Goal: Task Accomplishment & Management: Complete application form

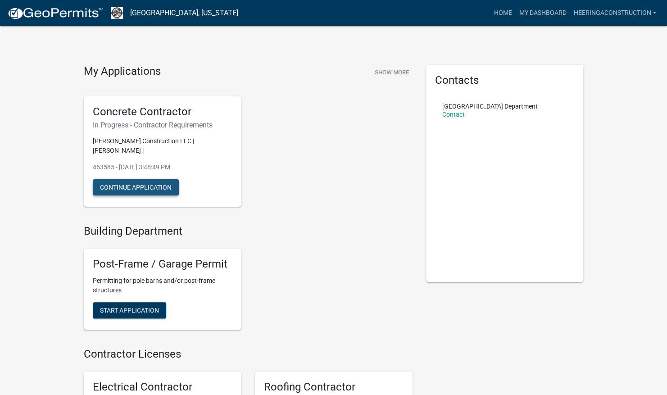
click at [136, 179] on button "Continue Application" at bounding box center [136, 187] width 86 height 16
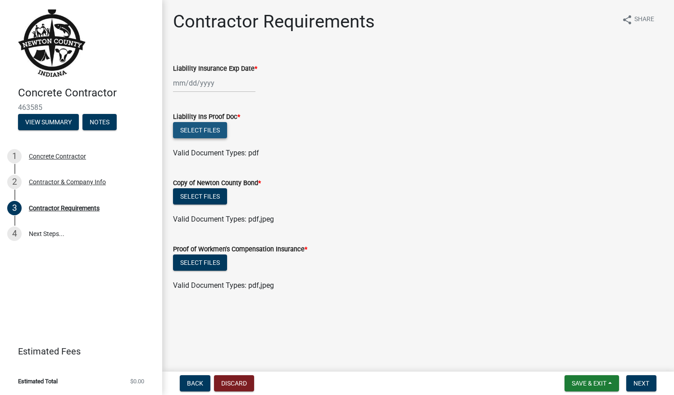
click at [196, 132] on button "Select files" at bounding box center [200, 130] width 54 height 16
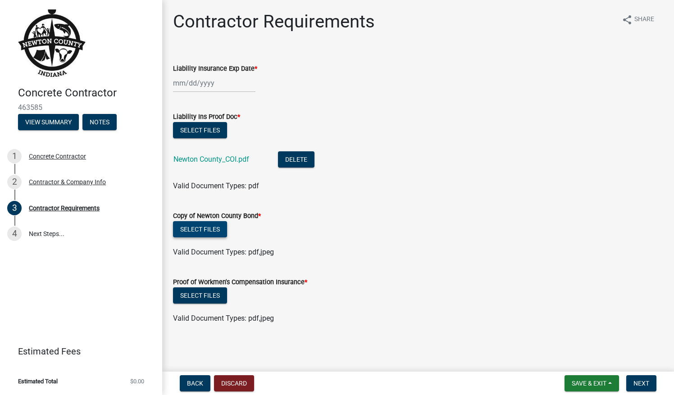
click at [194, 228] on button "Select files" at bounding box center [200, 229] width 54 height 16
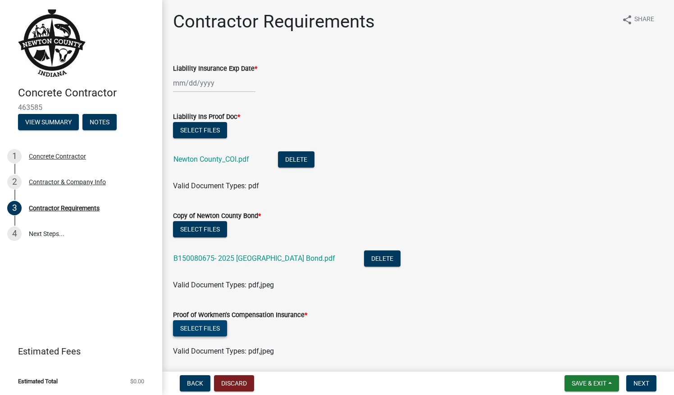
click at [222, 328] on button "Select files" at bounding box center [200, 328] width 54 height 16
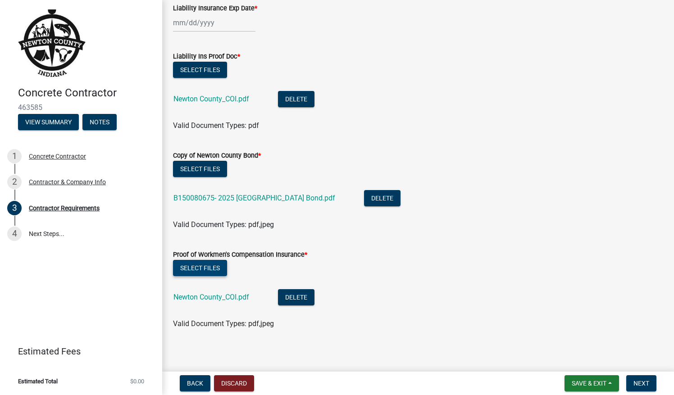
scroll to position [65, 0]
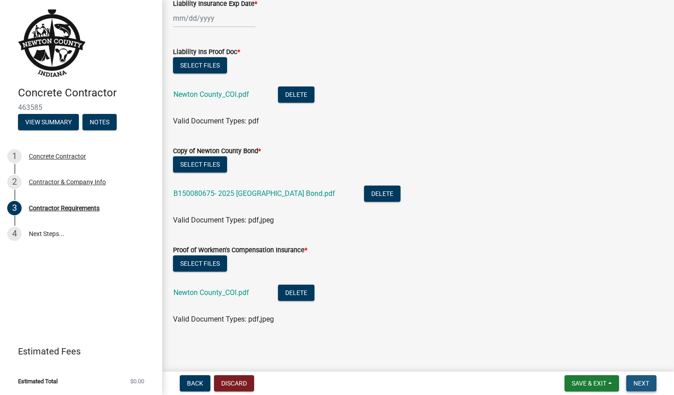
click at [643, 384] on span "Next" at bounding box center [641, 383] width 16 height 7
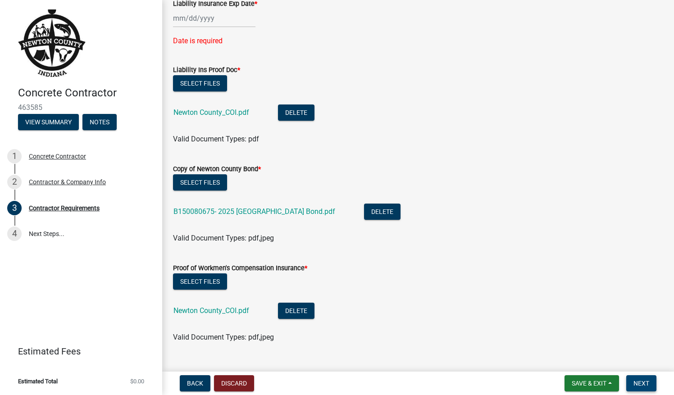
scroll to position [0, 0]
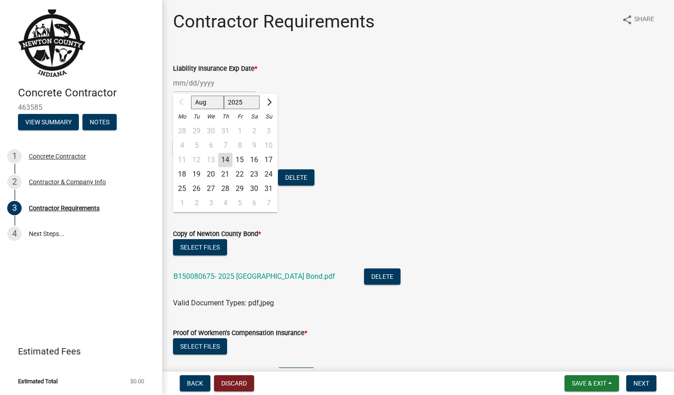
click at [185, 79] on div "Aug Sep Oct Nov [DATE] 2026 2027 2028 2029 2030 2031 2032 2033 2034 2035 2036 2…" at bounding box center [214, 83] width 82 height 18
click at [211, 100] on select "Aug Sep Oct Nov Dec" at bounding box center [207, 103] width 33 height 14
click at [256, 98] on select "2025 2026 2027 2028 2029 2030 2031 2032 2033 2034 2035 2036 2037 2038 2039 2040…" at bounding box center [242, 103] width 36 height 14
select select "2026"
click at [224, 96] on select "2025 2026 2027 2028 2029 2030 2031 2032 2033 2034 2035 2036 2037 2038 2039 2040…" at bounding box center [242, 103] width 36 height 14
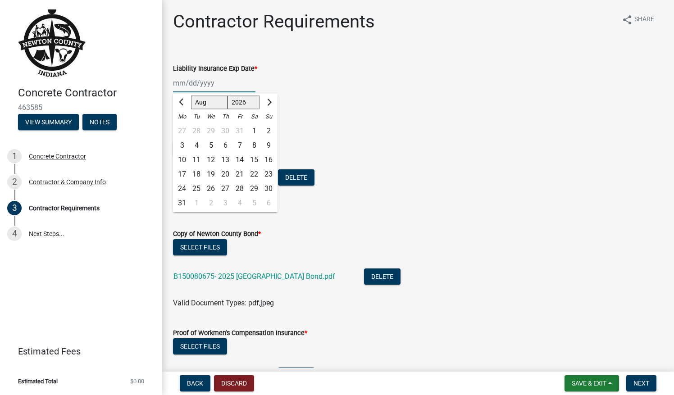
click at [204, 98] on select "Jan Feb Mar Apr May Jun [DATE] Aug Sep Oct Nov Dec" at bounding box center [209, 103] width 36 height 14
select select "4"
click at [191, 96] on select "Jan Feb Mar Apr May Jun [DATE] Aug Sep Oct Nov Dec" at bounding box center [209, 103] width 36 height 14
click at [212, 129] on div "1" at bounding box center [211, 131] width 14 height 14
type input "[DATE]"
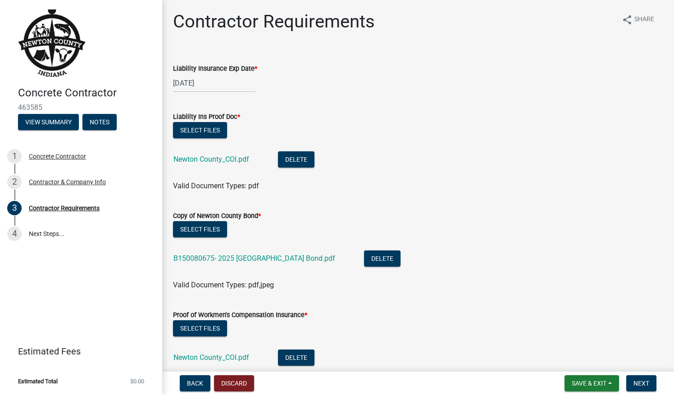
scroll to position [65, 0]
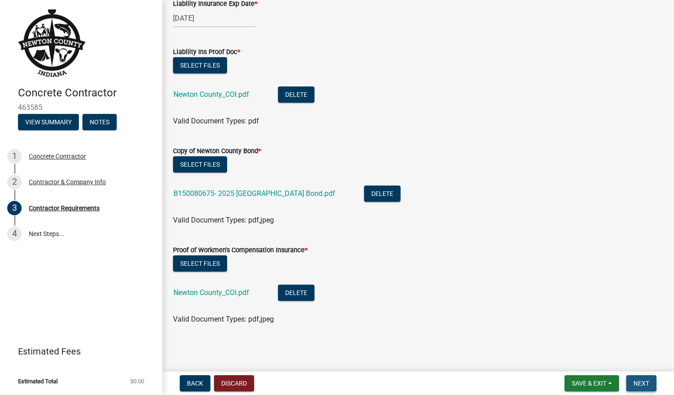
click at [642, 381] on span "Next" at bounding box center [641, 383] width 16 height 7
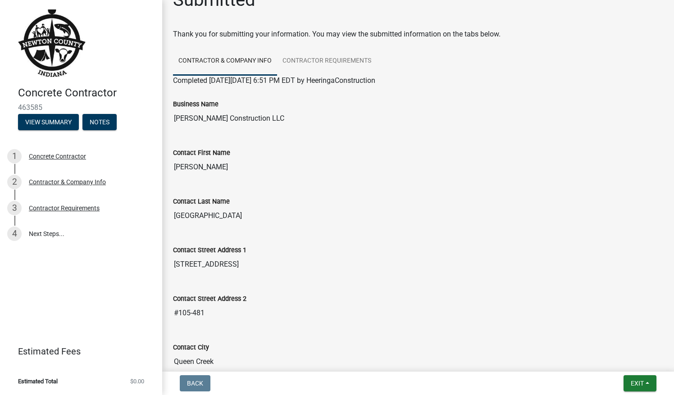
scroll to position [0, 0]
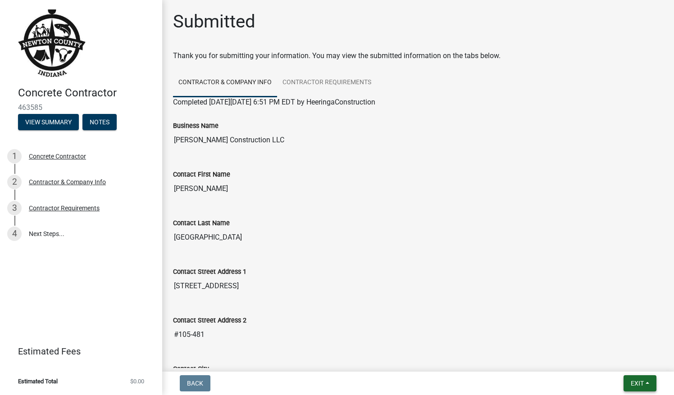
click at [639, 386] on span "Exit" at bounding box center [636, 383] width 13 height 7
click at [606, 358] on button "Save & Exit" at bounding box center [620, 360] width 72 height 22
